Goal: Book appointment/travel/reservation

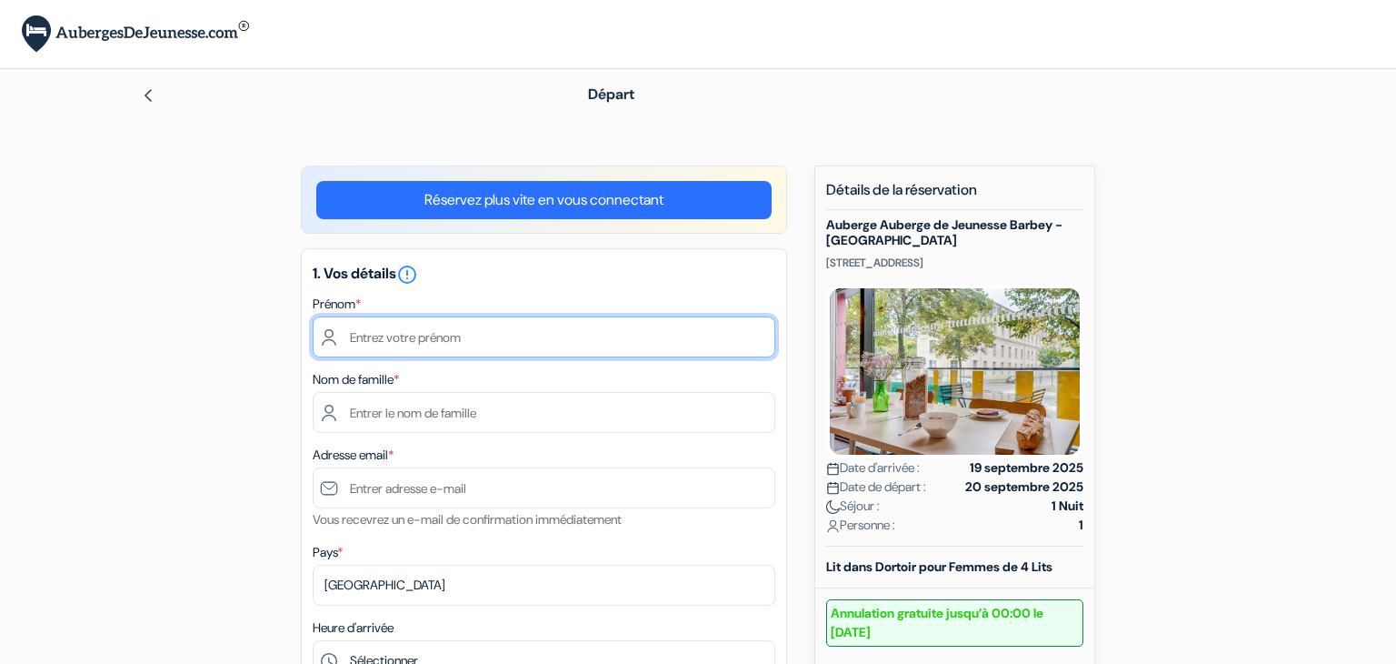
click at [724, 331] on input "text" at bounding box center [544, 336] width 463 height 41
type input "Marine"
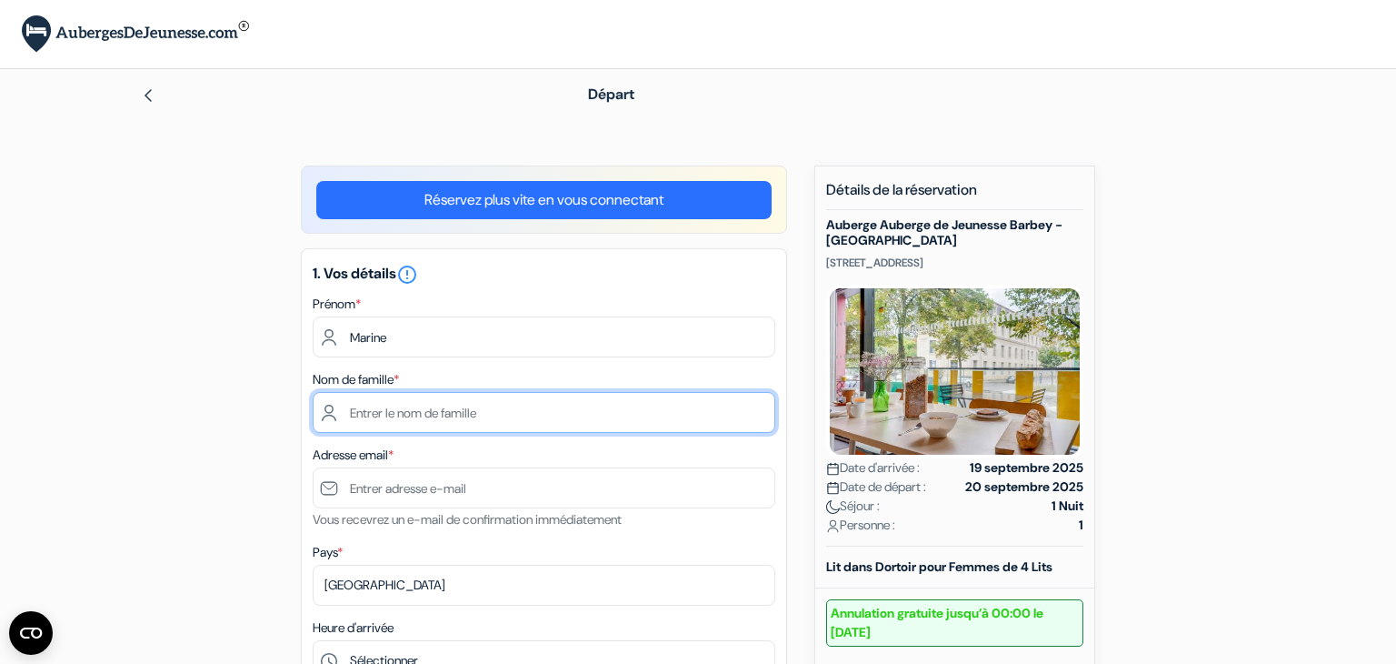
type input "Lombard"
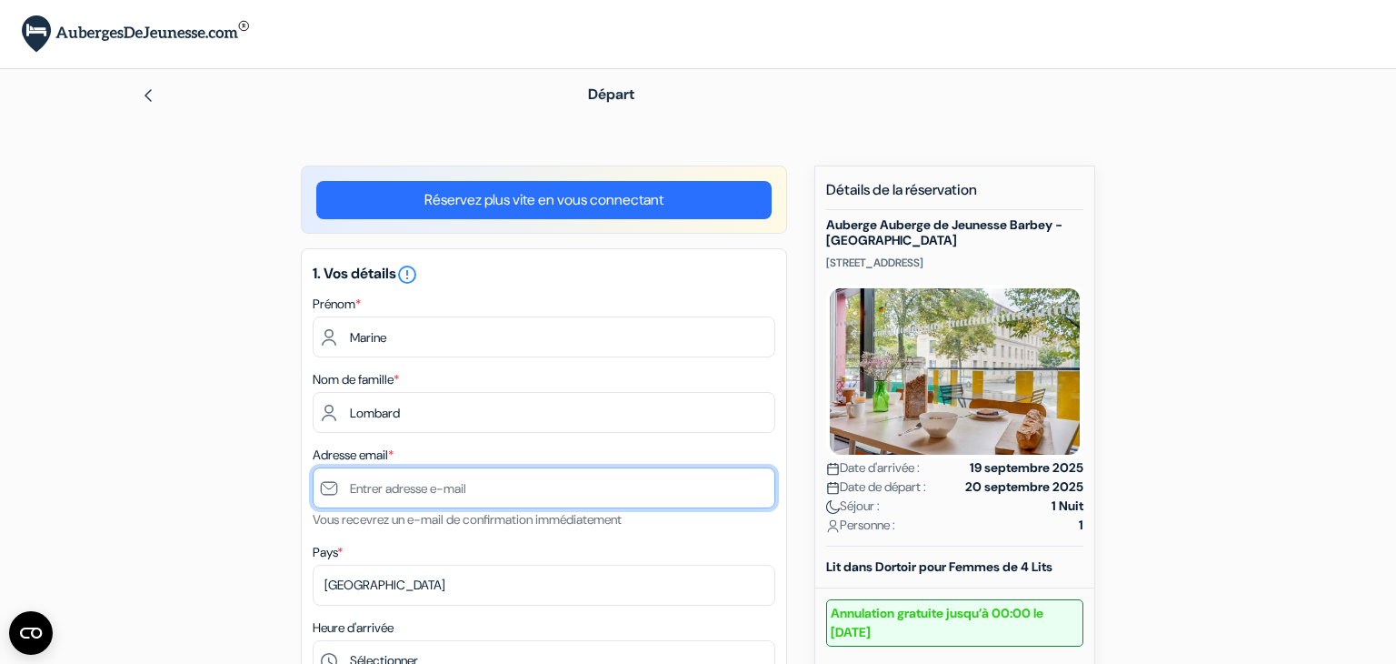
type input "[DOMAIN_NAME][EMAIL_ADDRESS][DOMAIN_NAME]"
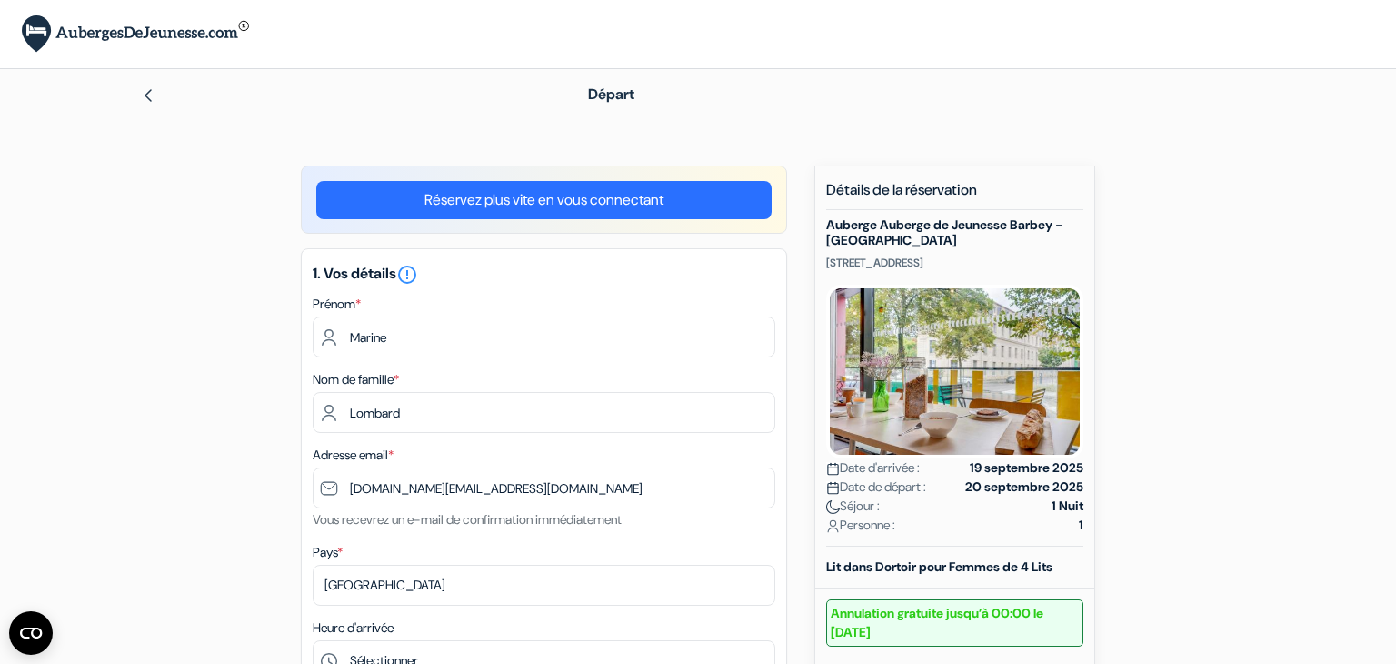
type input "+33664705917"
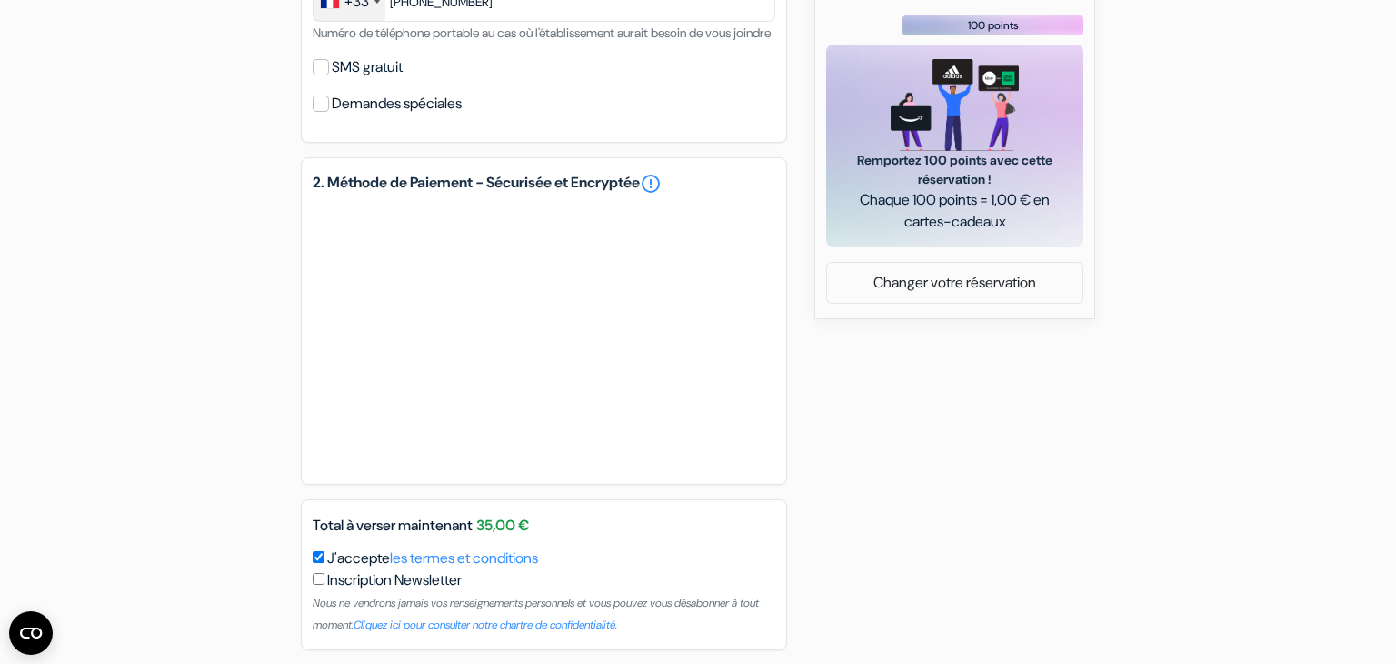
scroll to position [825, 0]
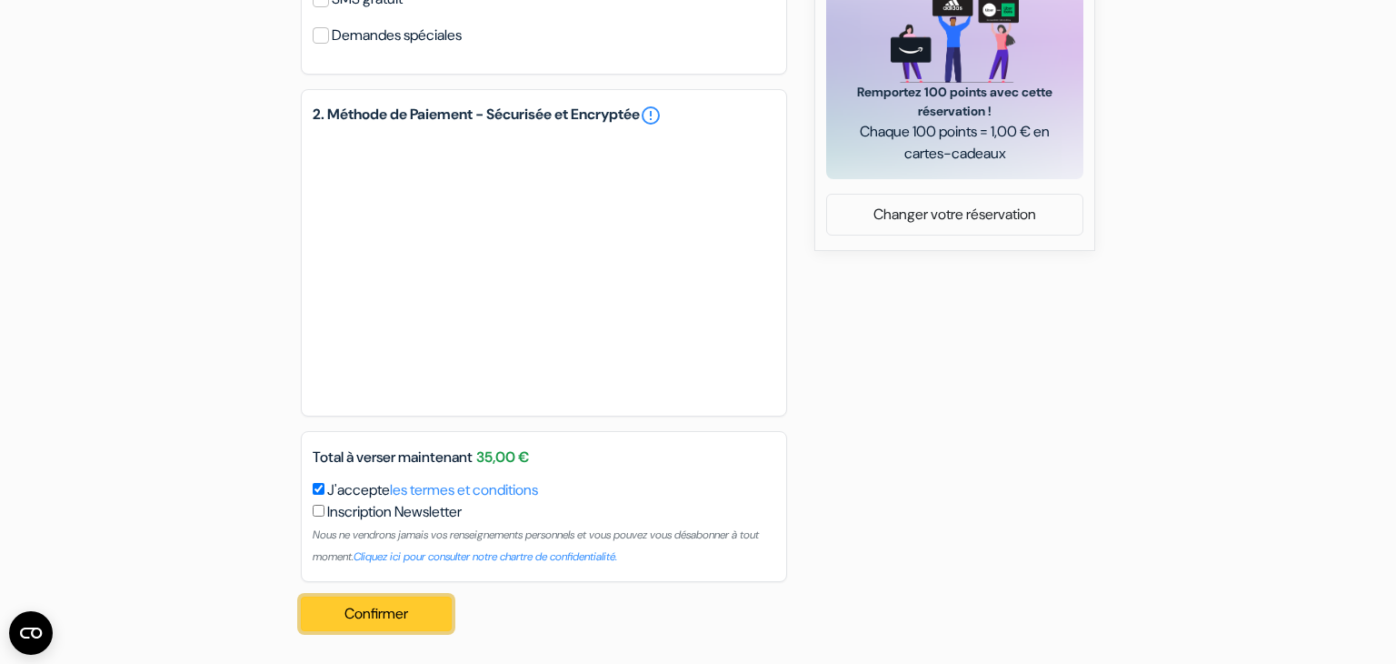
click at [345, 615] on button "Confirmer Loading..." at bounding box center [376, 613] width 151 height 35
